Goal: Navigation & Orientation: Go to known website

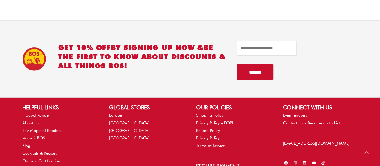
scroll to position [872, 0]
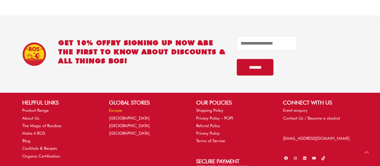
click at [114, 110] on link "Europe" at bounding box center [115, 110] width 13 height 5
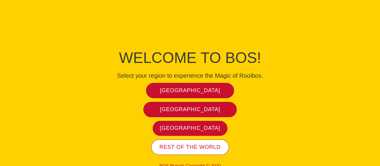
click at [182, 147] on span "Rest of the world" at bounding box center [190, 146] width 61 height 7
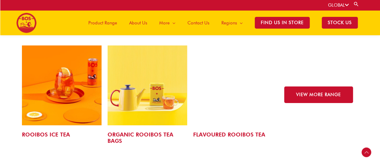
scroll to position [962, 0]
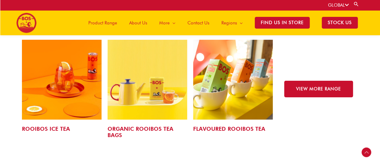
click at [240, 125] on link "FLAVOURED ROOIBOS TEA" at bounding box center [229, 128] width 72 height 6
click at [248, 79] on img at bounding box center [233, 80] width 80 height 80
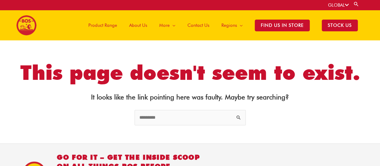
click at [108, 24] on span "Product Range" at bounding box center [102, 25] width 29 height 18
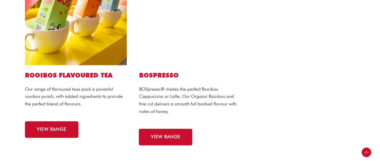
scroll to position [421, 0]
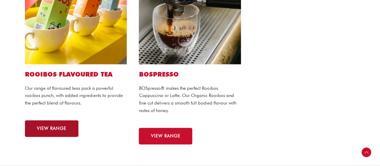
click at [55, 126] on span "VIEW RANGE" at bounding box center [51, 128] width 29 height 5
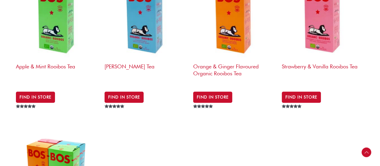
scroll to position [211, 0]
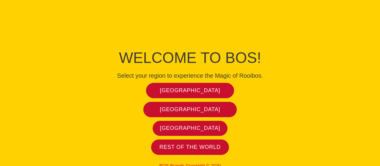
scroll to position [10, 0]
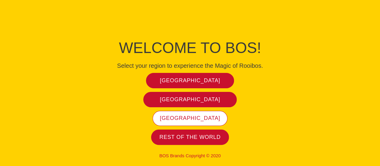
click at [183, 117] on span "United States" at bounding box center [190, 118] width 60 height 7
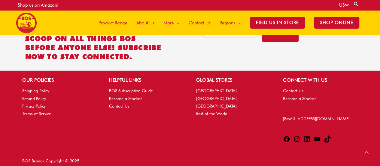
scroll to position [1581, 0]
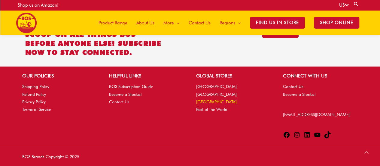
click at [207, 101] on link "[GEOGRAPHIC_DATA]" at bounding box center [216, 101] width 41 height 5
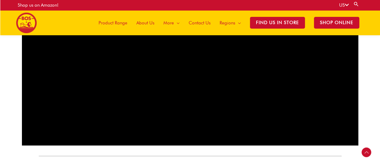
scroll to position [450, 0]
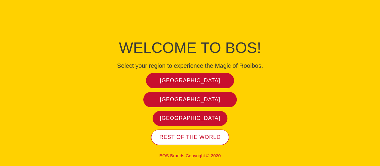
click at [189, 137] on span "Rest of the world" at bounding box center [190, 137] width 61 height 7
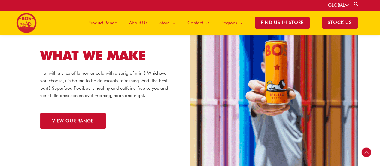
scroll to position [570, 0]
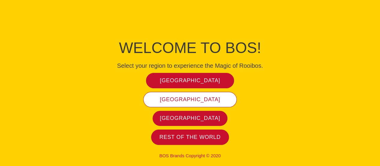
click at [193, 97] on span "[GEOGRAPHIC_DATA]" at bounding box center [190, 99] width 60 height 7
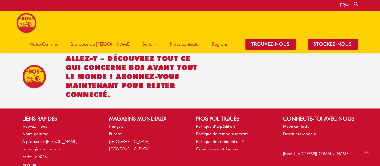
scroll to position [1472, 0]
